Goal: Task Accomplishment & Management: Manage account settings

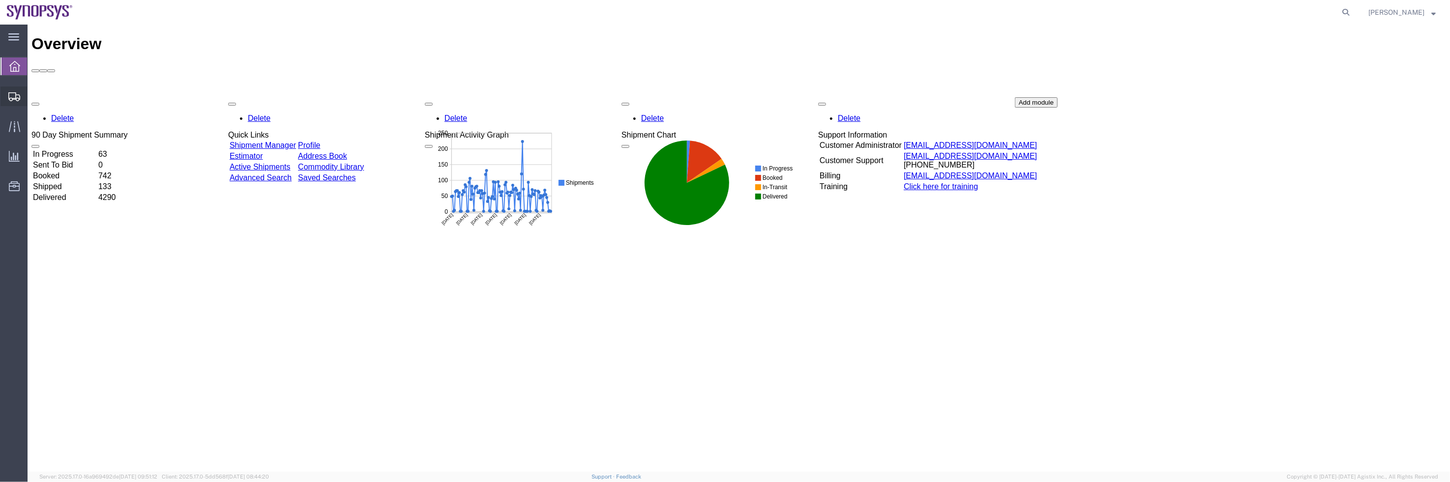
click at [0, 0] on span "Shipment Manager" at bounding box center [0, 0] width 0 height 0
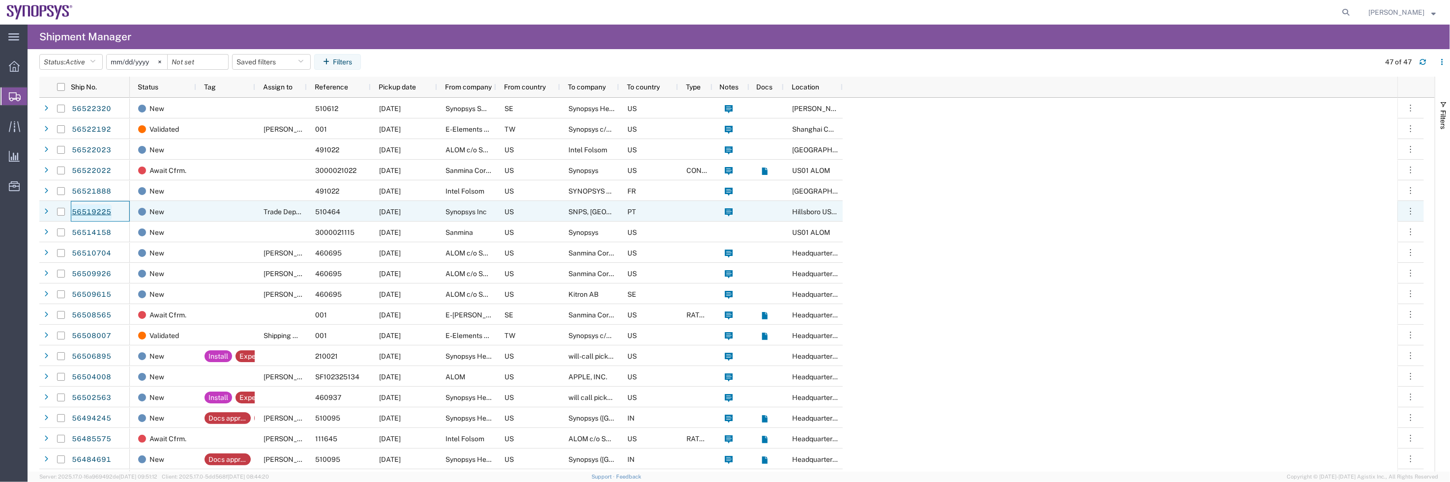
click at [97, 209] on link "56519225" at bounding box center [91, 213] width 40 height 16
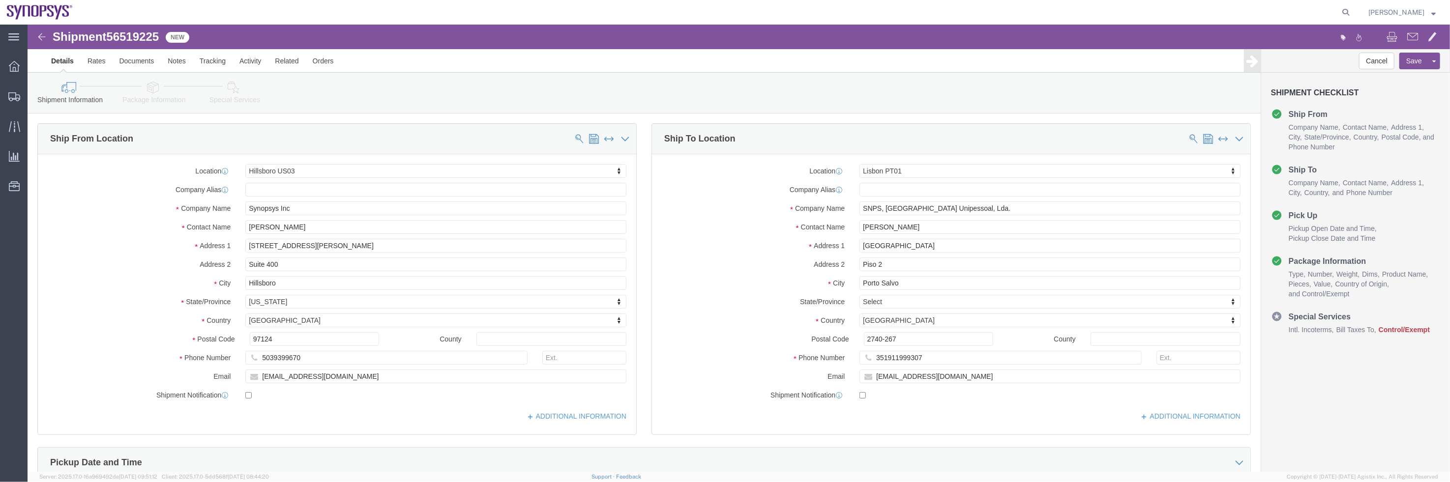
select select "63190"
select select "63152"
click link "Package Information"
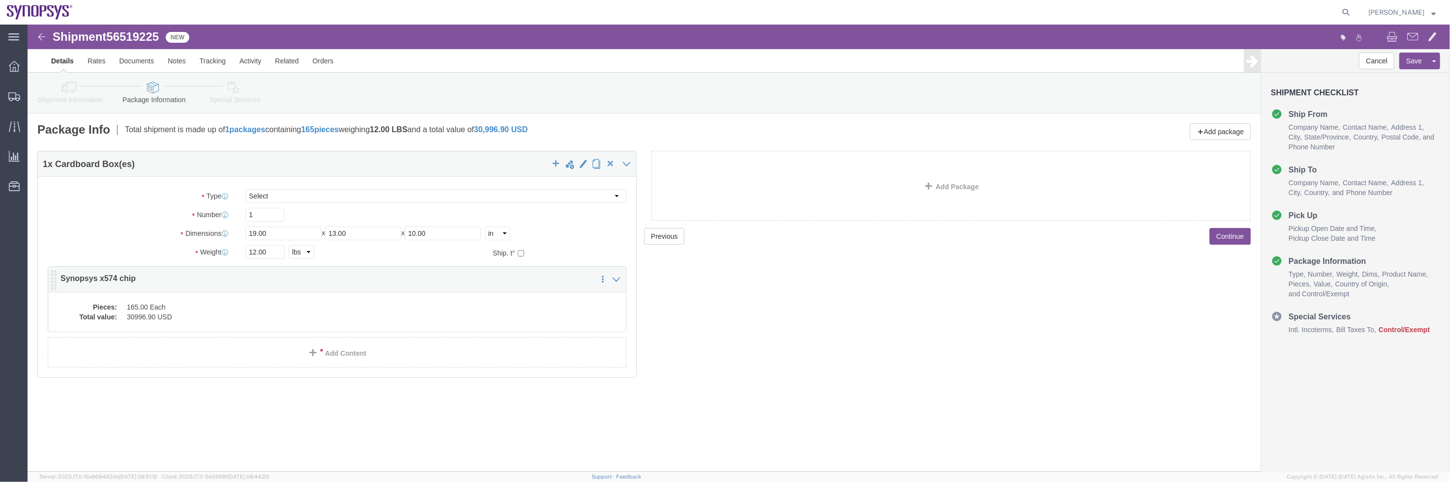
click dd "30996.90 USD"
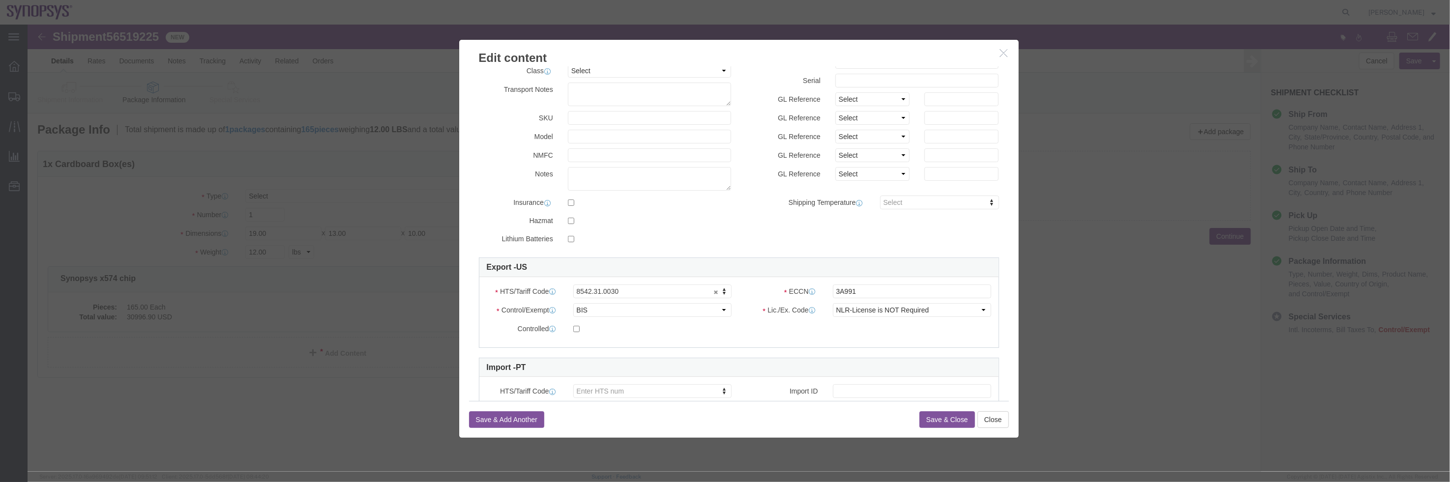
scroll to position [134, 0]
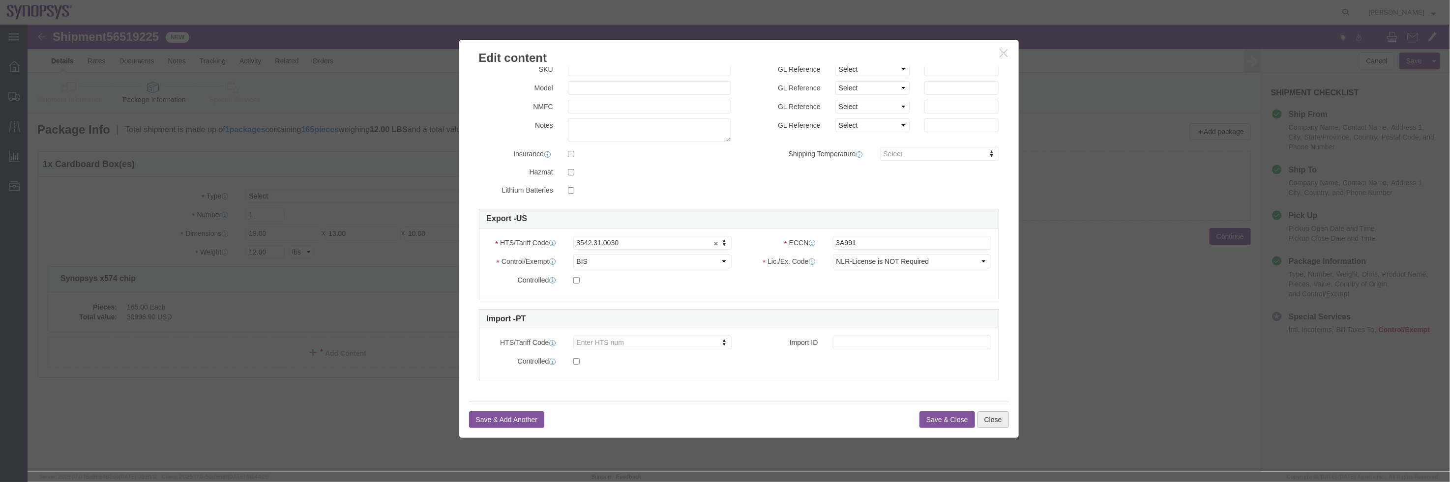
click button "Close"
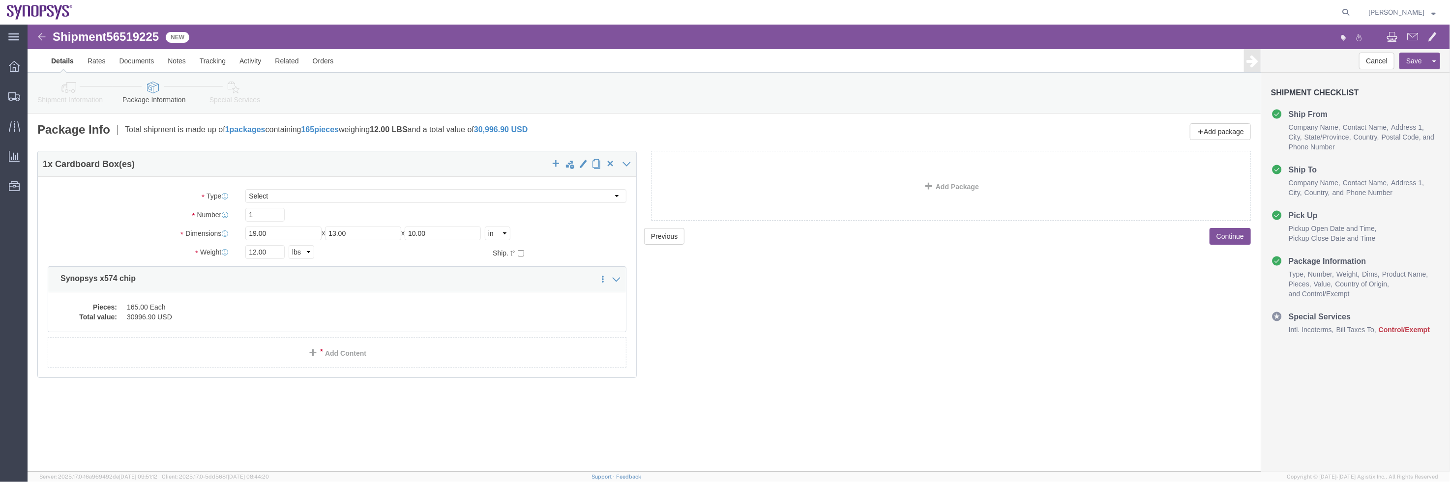
click icon
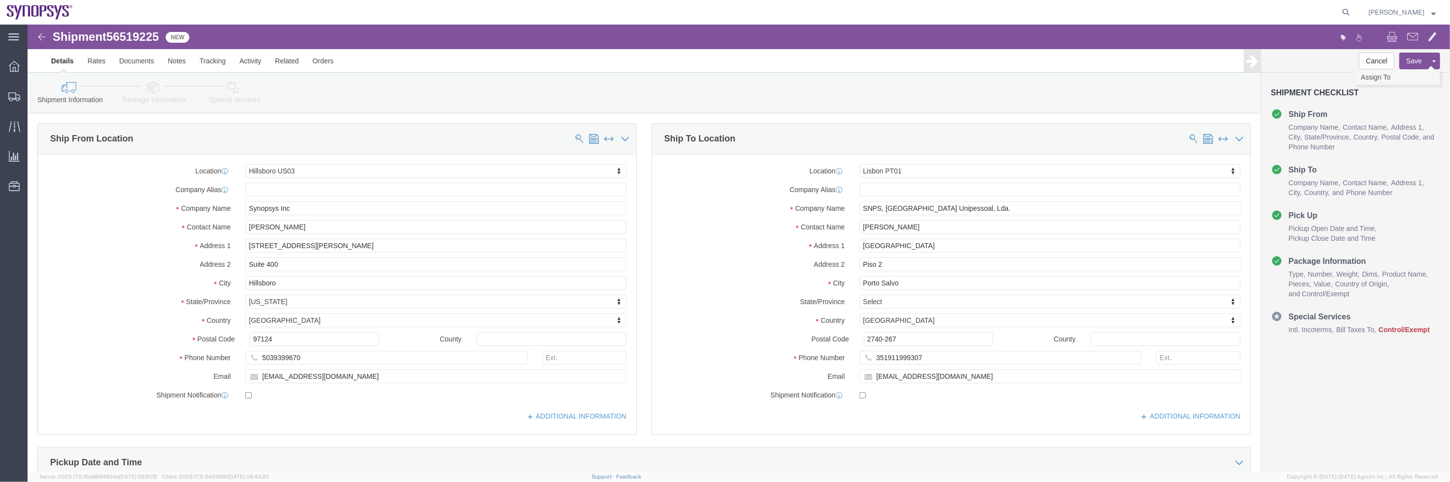
click link "Assign To"
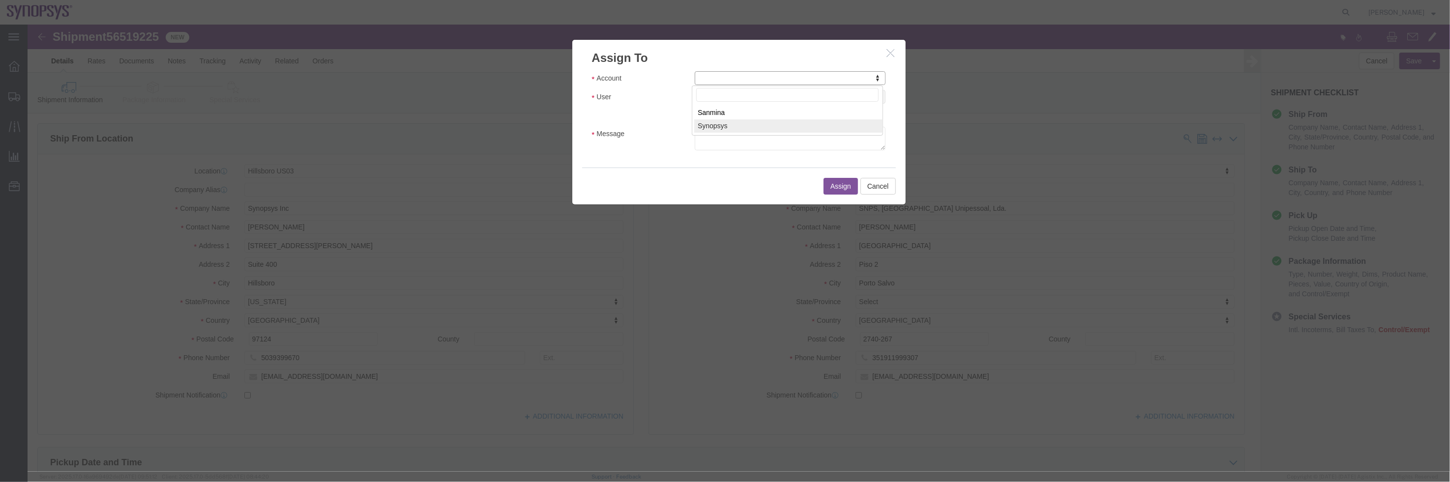
select select "117156"
select select
type input "ship"
select select "100122"
click textarea "Message"
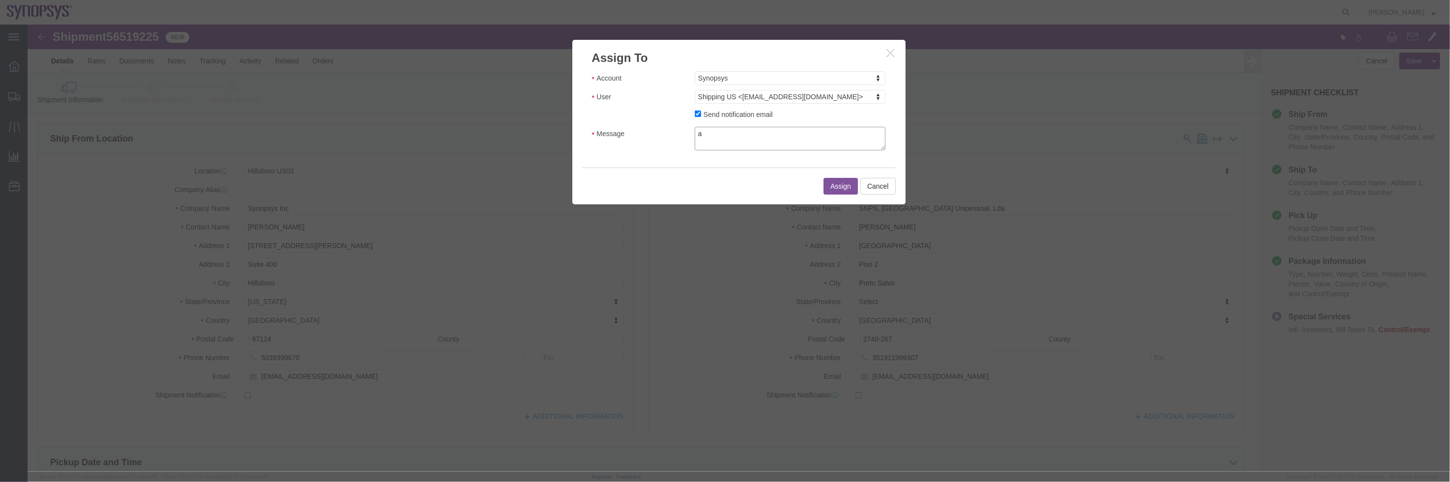
type textarea "a"
click button "Assign"
